Goal: Download file/media

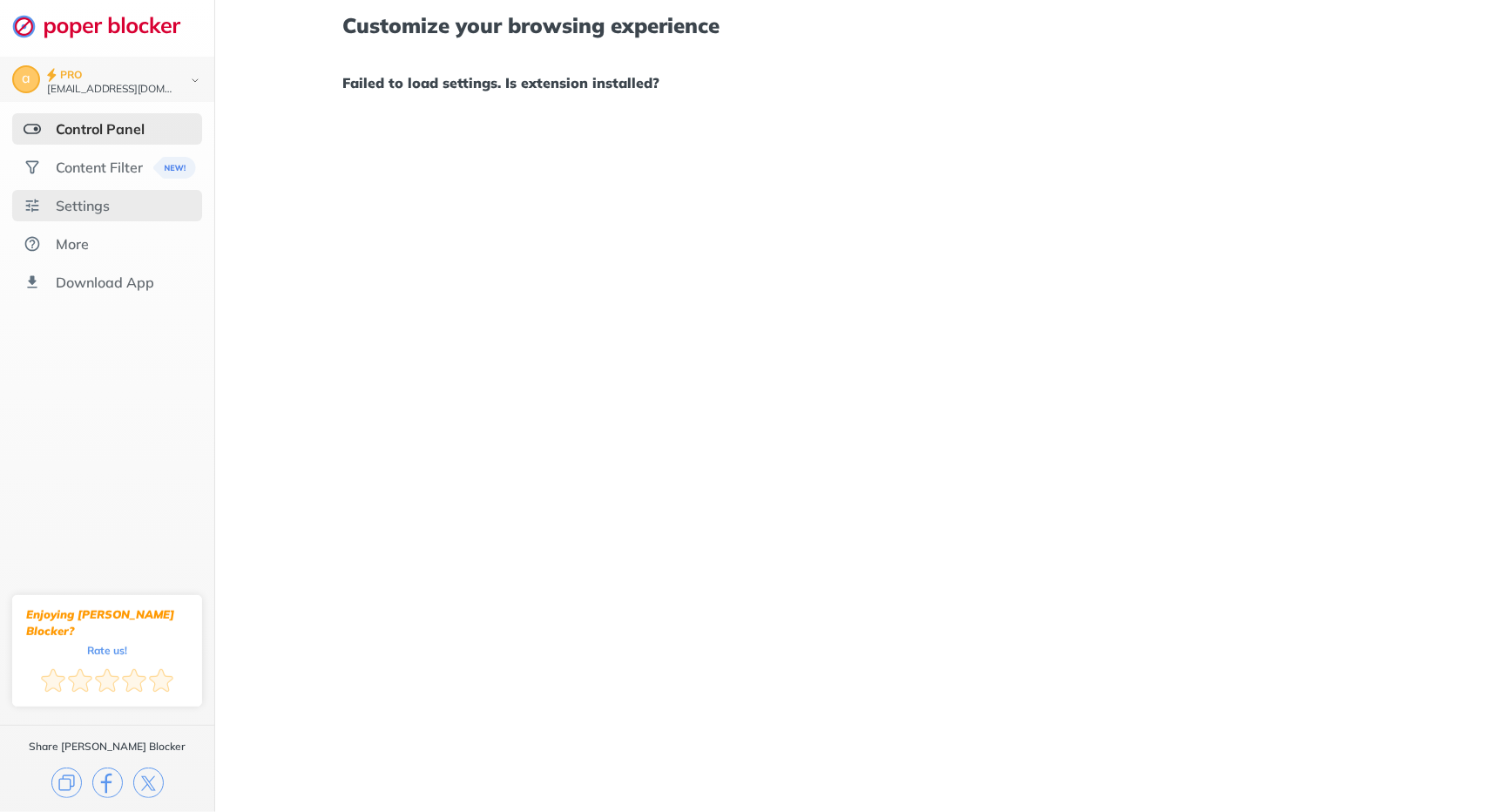
click at [109, 196] on div "Settings" at bounding box center [82, 205] width 54 height 18
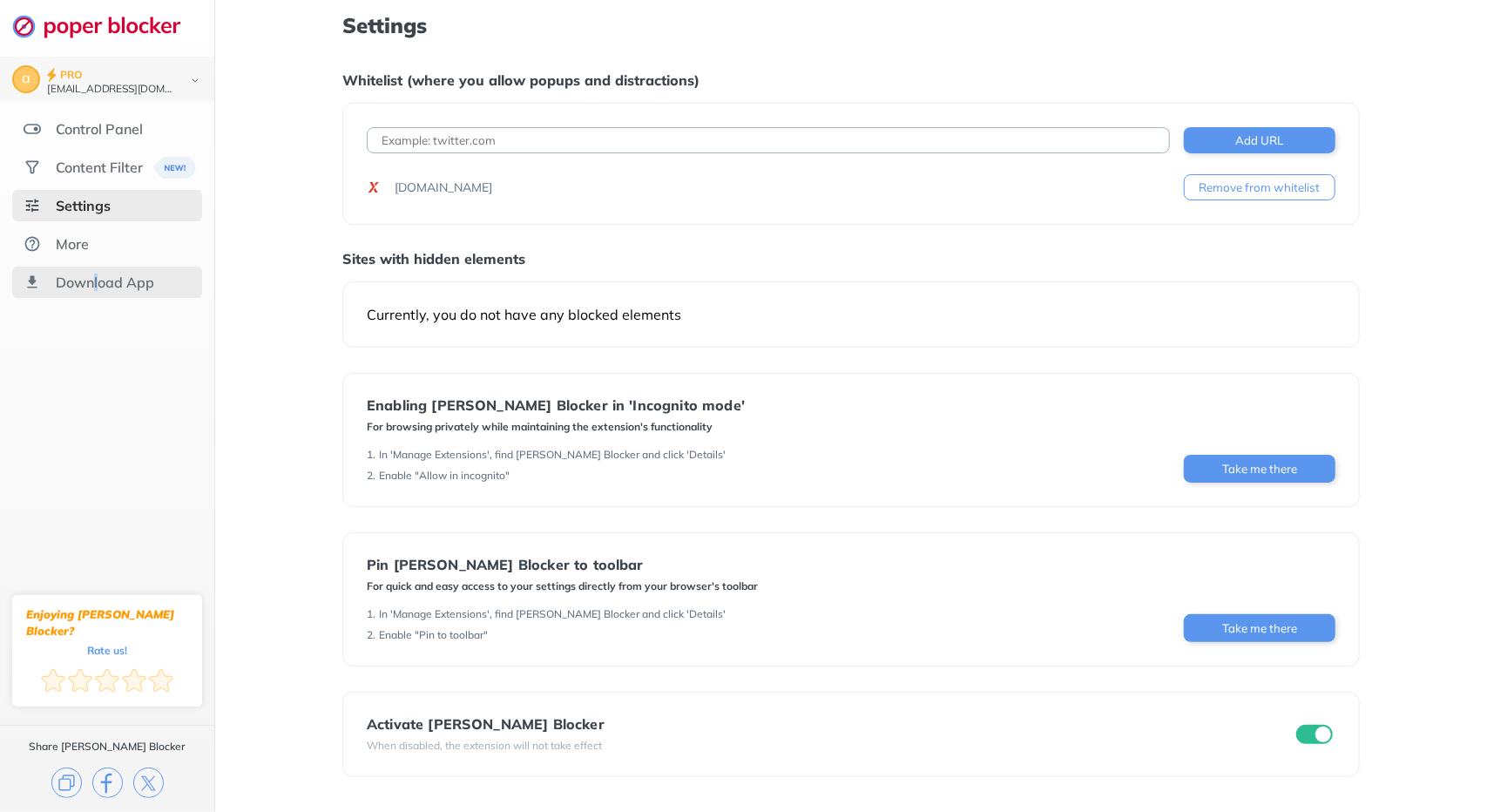
click at [97, 287] on div "Download App" at bounding box center [104, 282] width 99 height 18
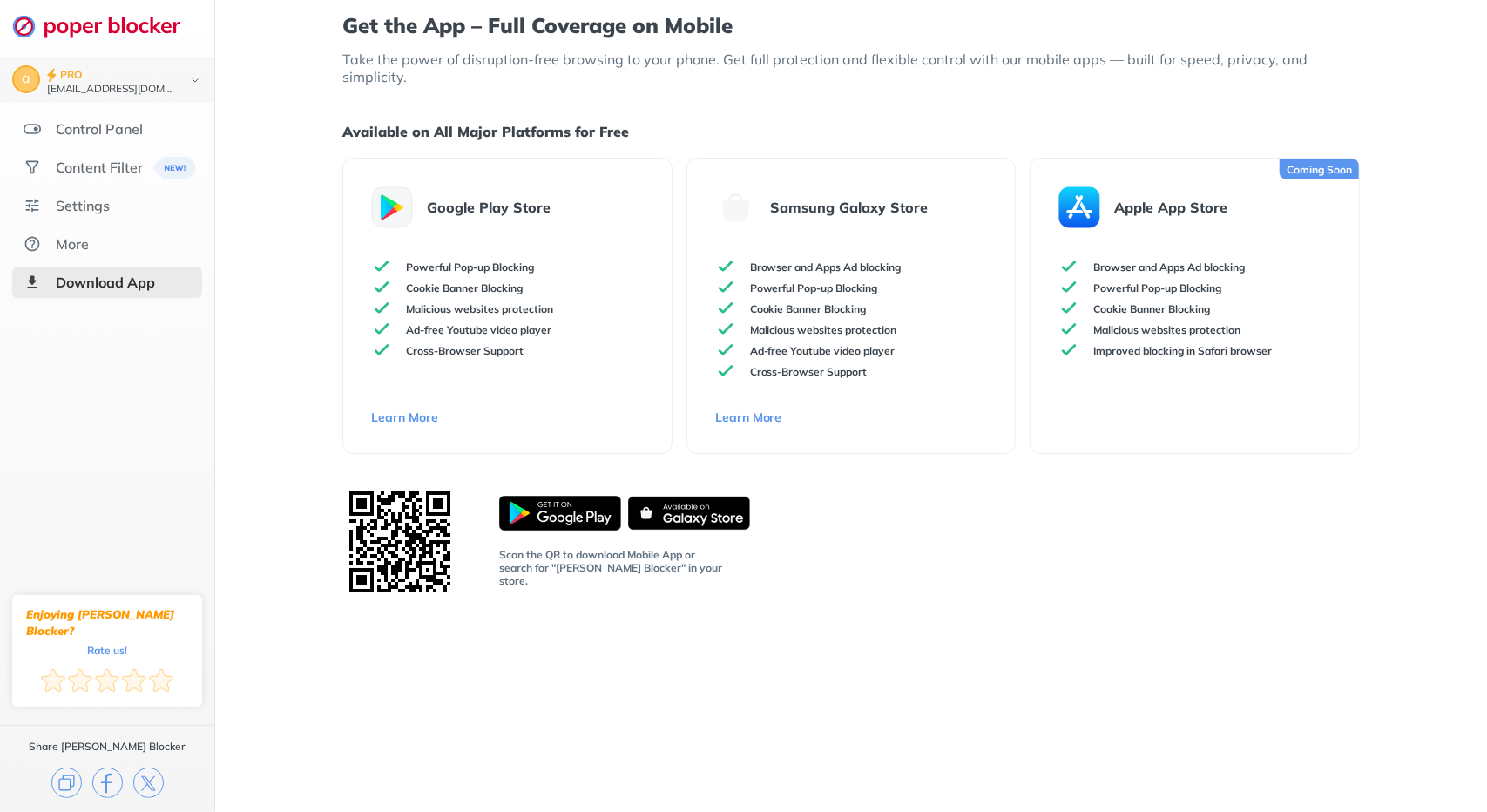
drag, startPoint x: 352, startPoint y: 24, endPoint x: 1051, endPoint y: 77, distance: 701.0
click at [1051, 77] on p "Take the power of disruption-free browsing to your phone. Get full protection a…" at bounding box center [851, 68] width 1017 height 35
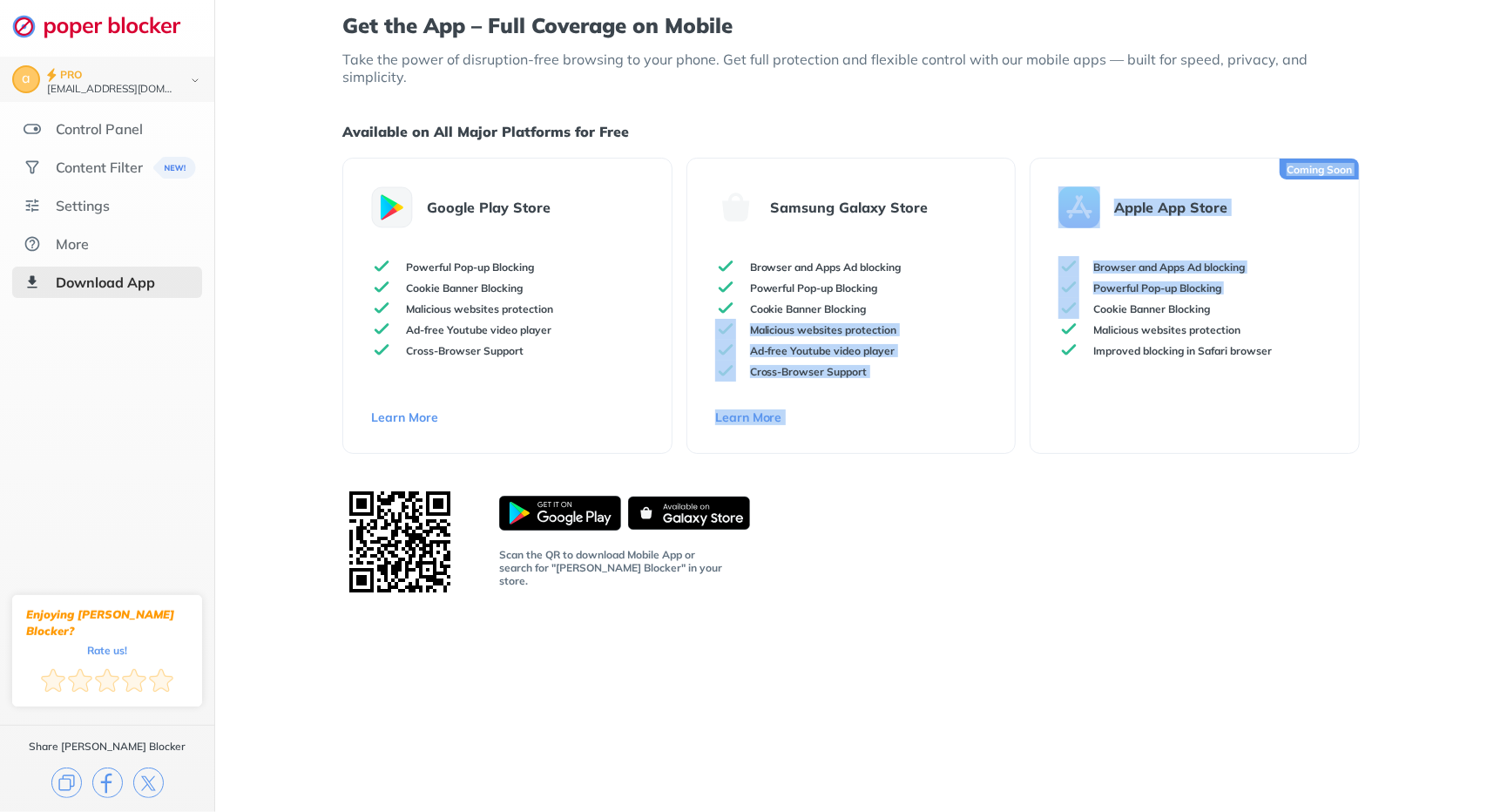
drag, startPoint x: 1066, startPoint y: 74, endPoint x: 1023, endPoint y: 312, distance: 241.9
click at [1023, 311] on div "Google Play Store Powerful Pop-up Blocking Cookie Banner Blocking Malicious web…" at bounding box center [851, 305] width 1017 height 296
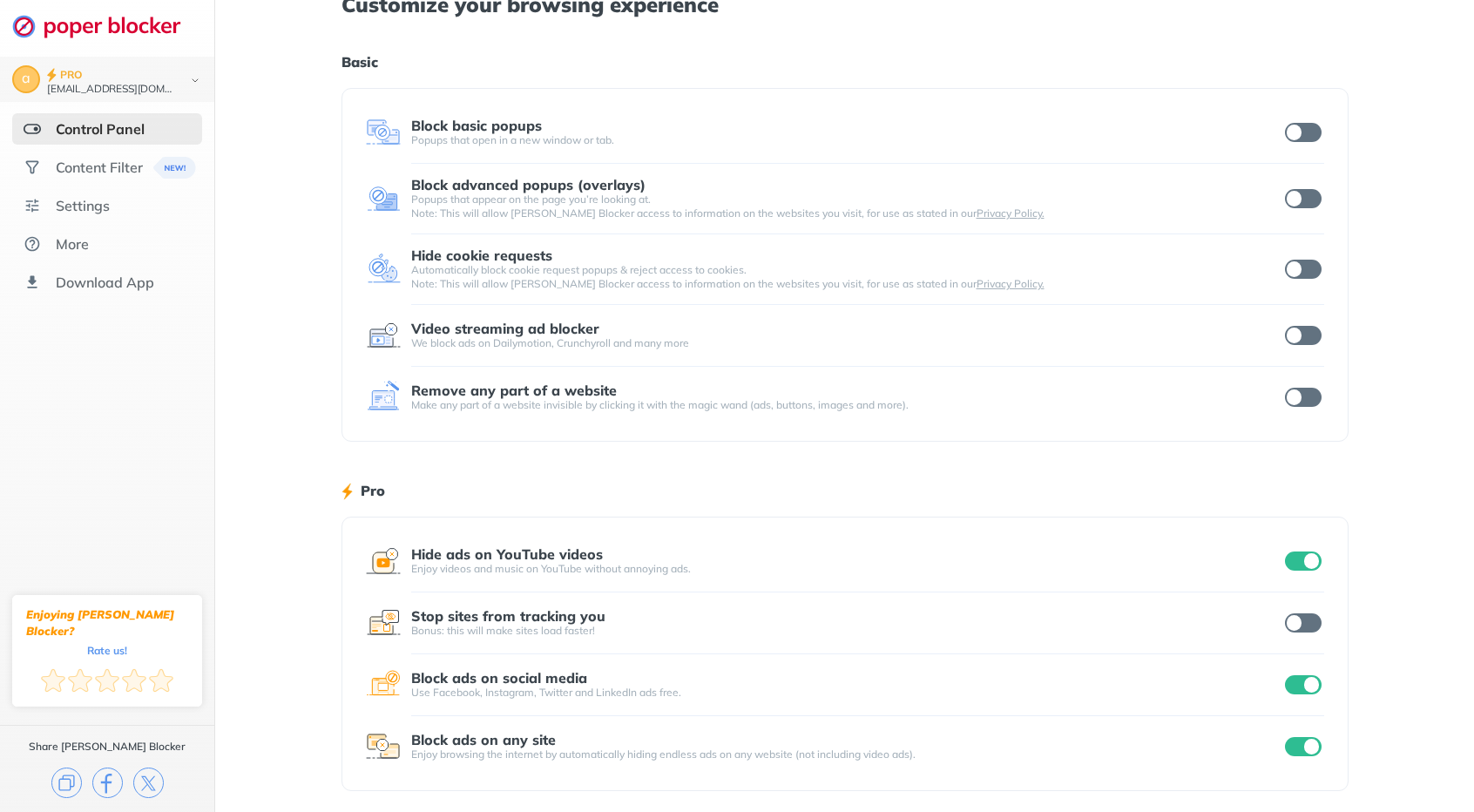
scroll to position [23, 0]
drag, startPoint x: 1282, startPoint y: 0, endPoint x: 1009, endPoint y: 6, distance: 273.1
click at [1009, 6] on h1 "Customize your browsing experience" at bounding box center [844, 3] width 1007 height 23
